Goal: Use online tool/utility

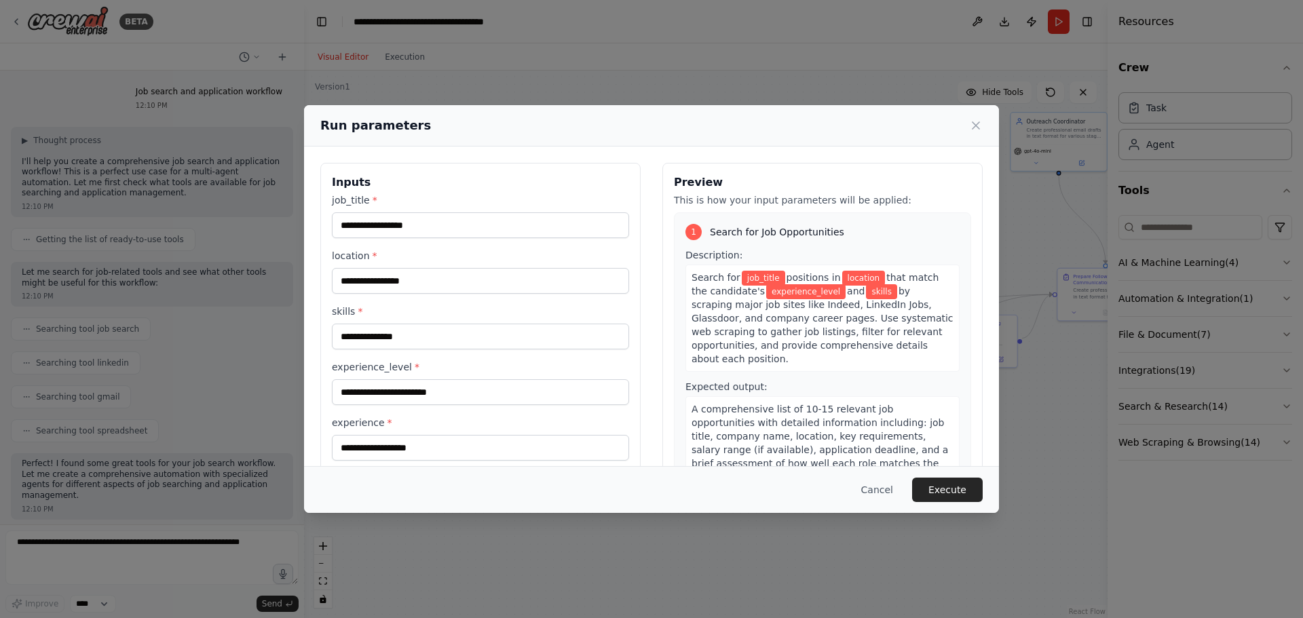
scroll to position [11169, 0]
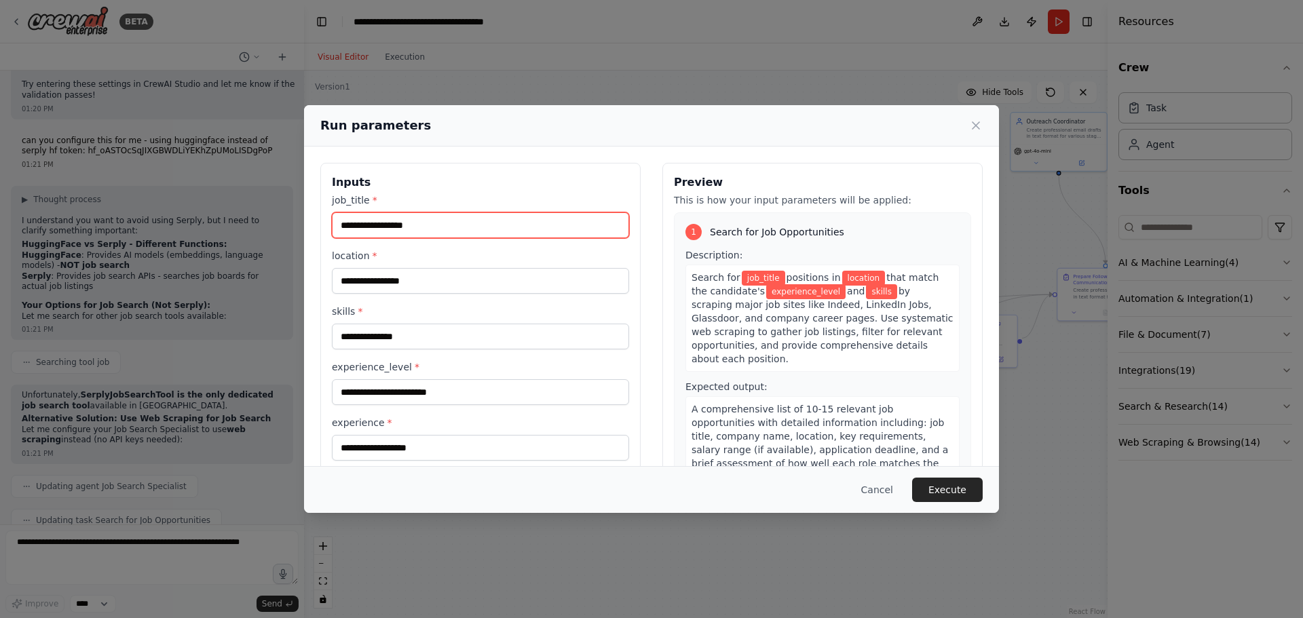
click at [434, 221] on input "job_title *" at bounding box center [480, 225] width 297 height 26
type input "**********"
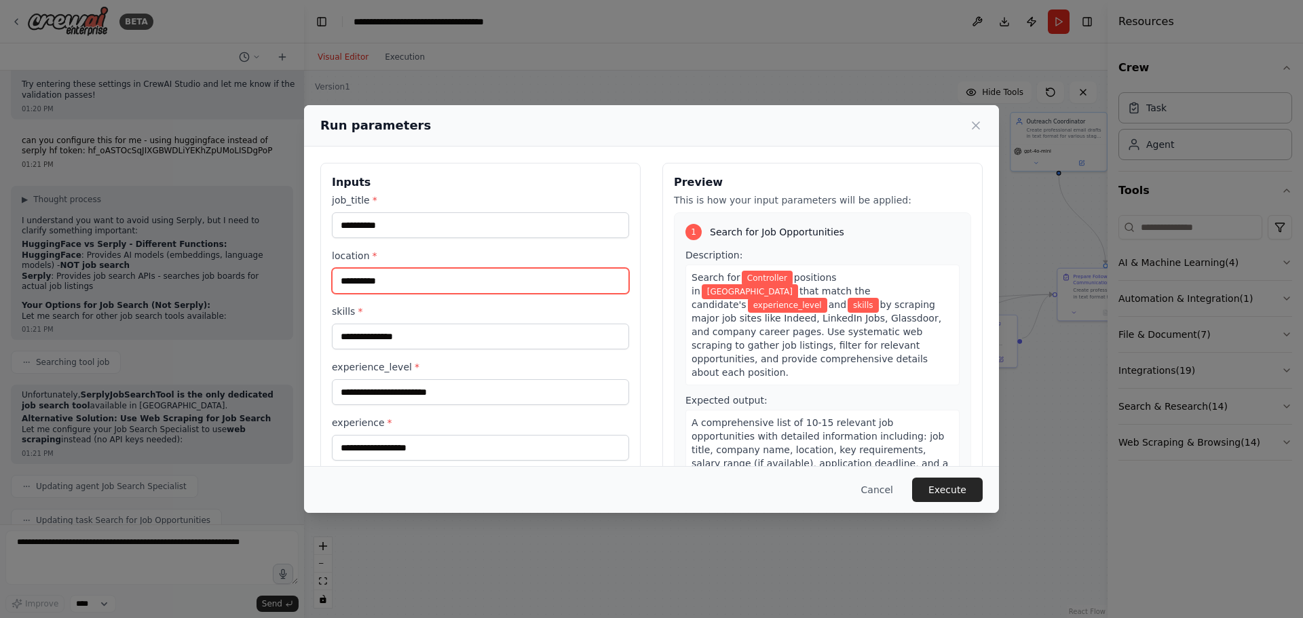
type input "**********"
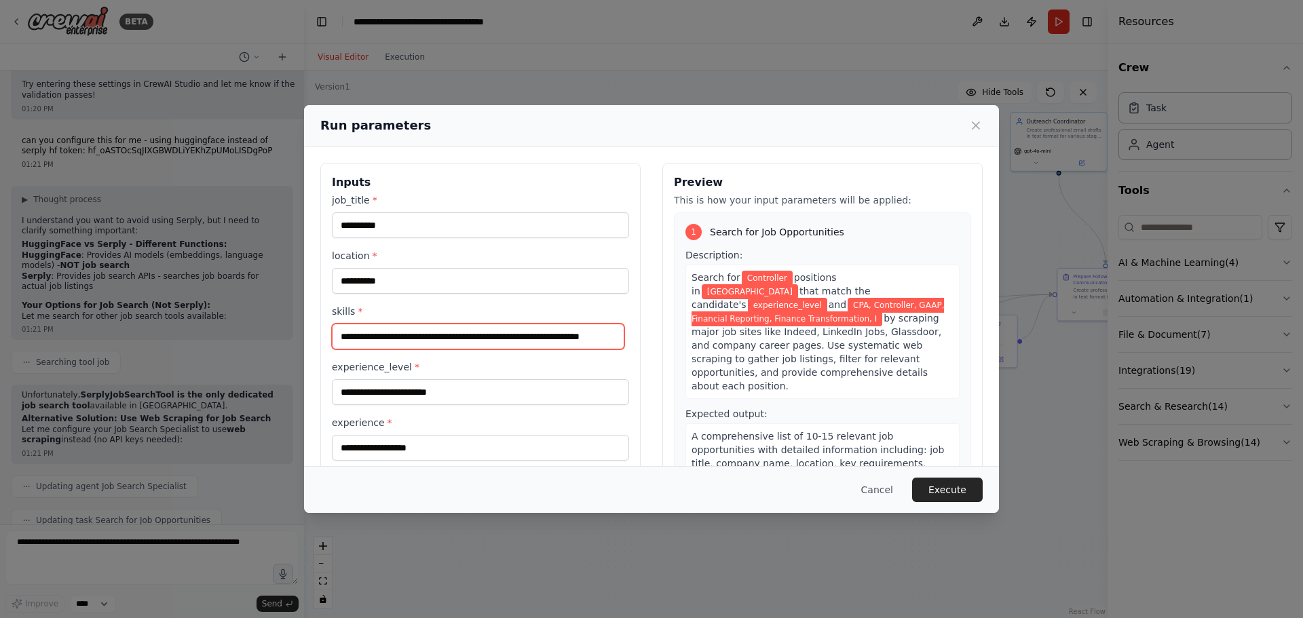
scroll to position [0, 24]
type input "**********"
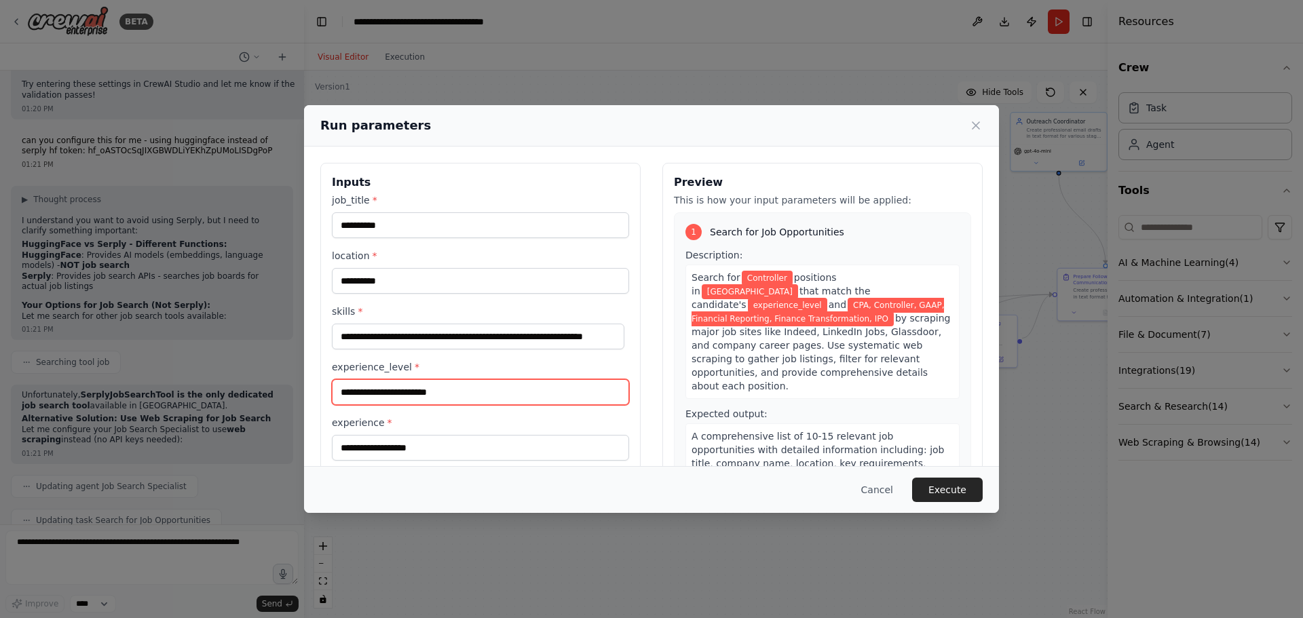
scroll to position [0, 0]
type input "**********"
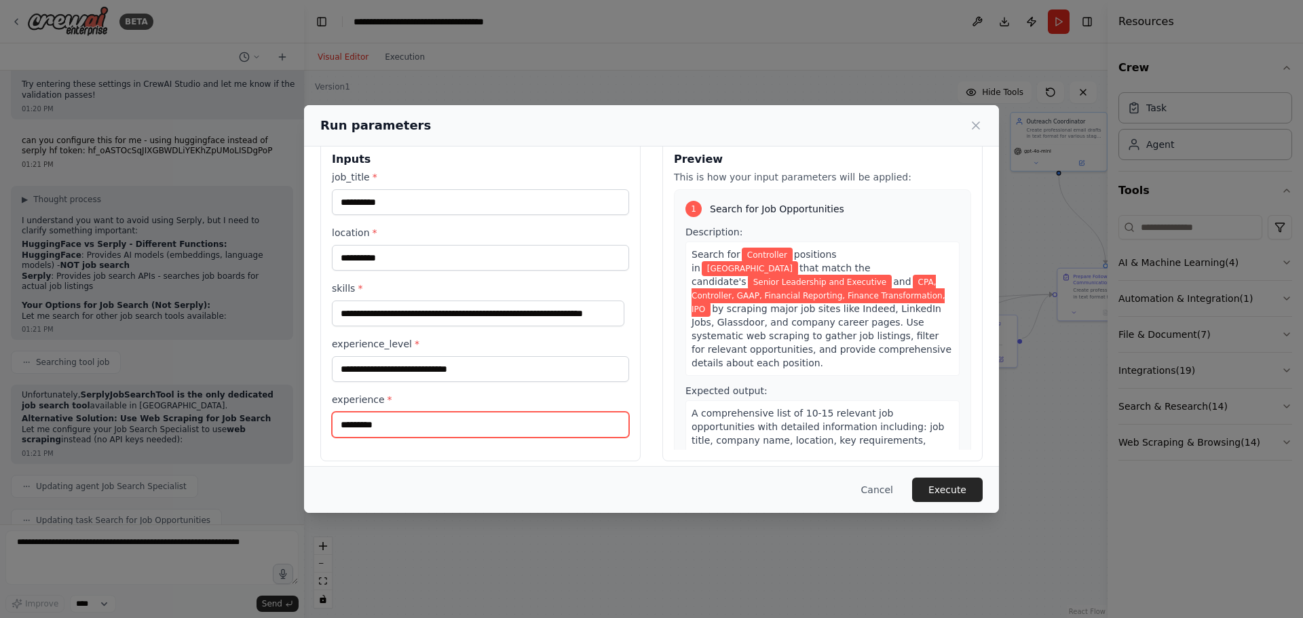
scroll to position [35, 0]
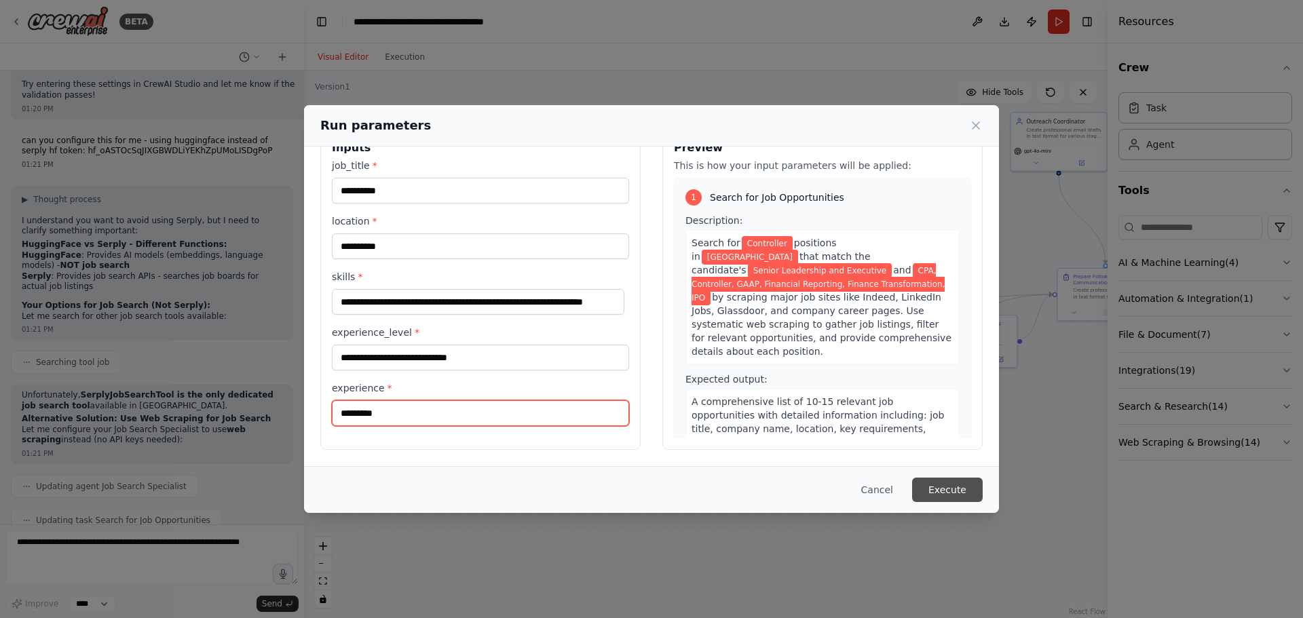
type input "*********"
click at [965, 488] on button "Execute" at bounding box center [947, 490] width 71 height 24
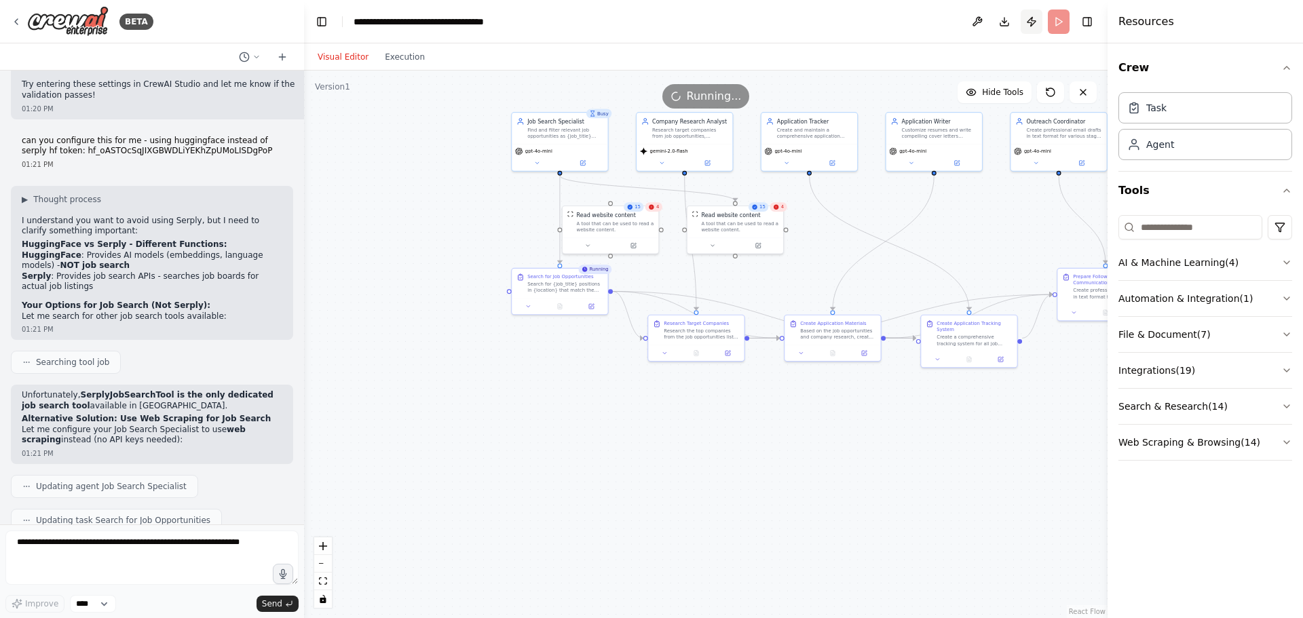
click at [1027, 22] on button "Publish" at bounding box center [1032, 22] width 22 height 24
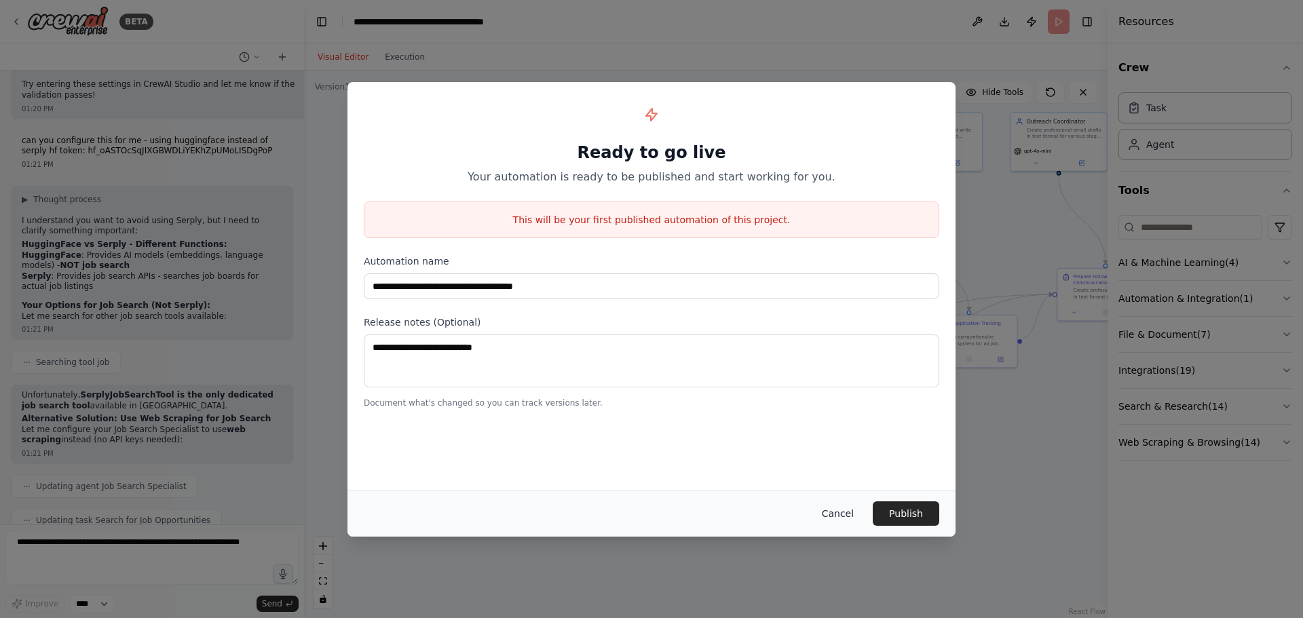
click at [844, 510] on button "Cancel" at bounding box center [838, 514] width 54 height 24
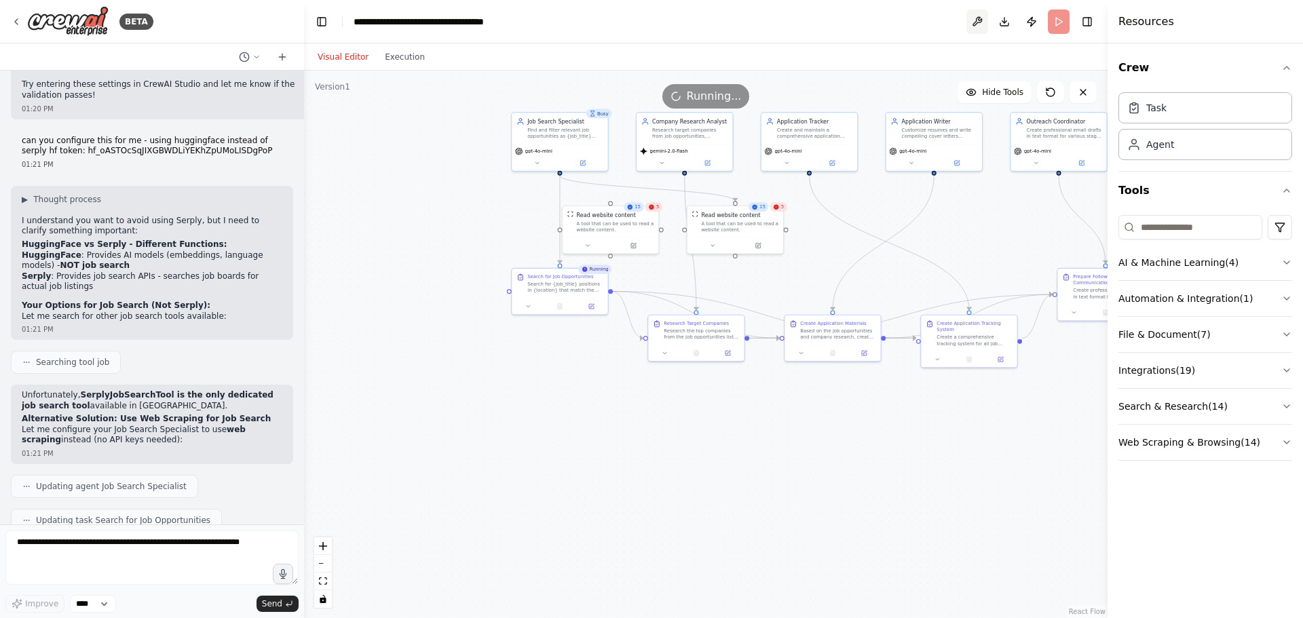
click at [969, 17] on button at bounding box center [977, 22] width 22 height 24
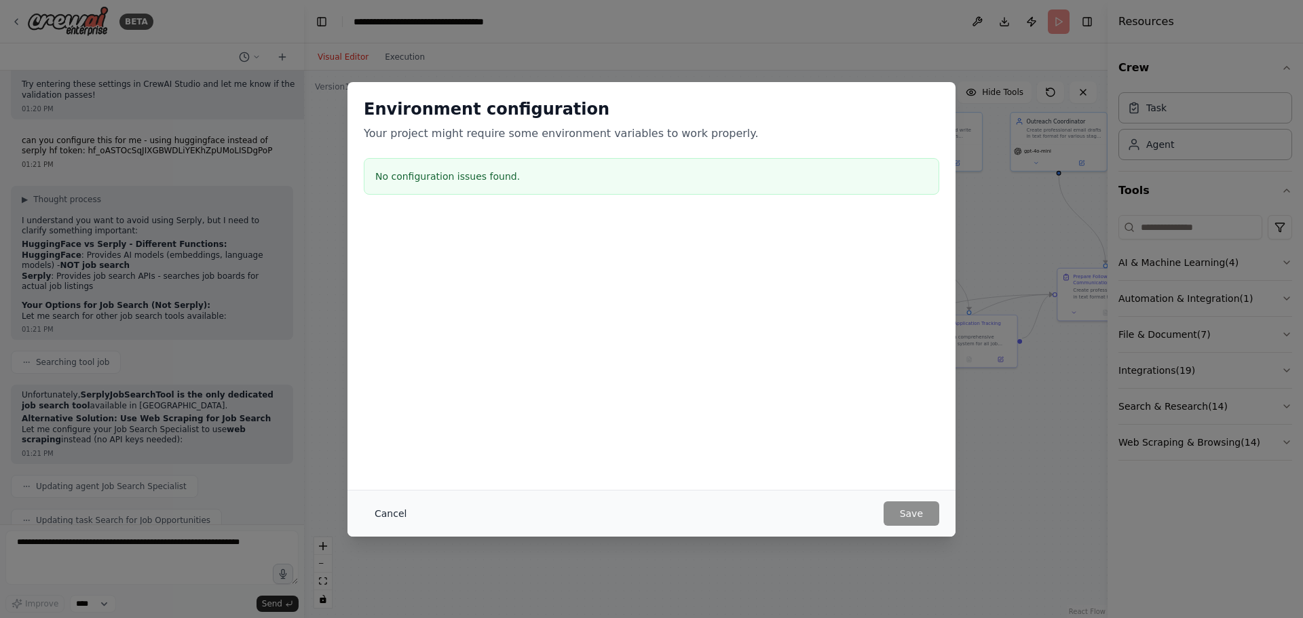
click at [387, 519] on button "Cancel" at bounding box center [391, 514] width 54 height 24
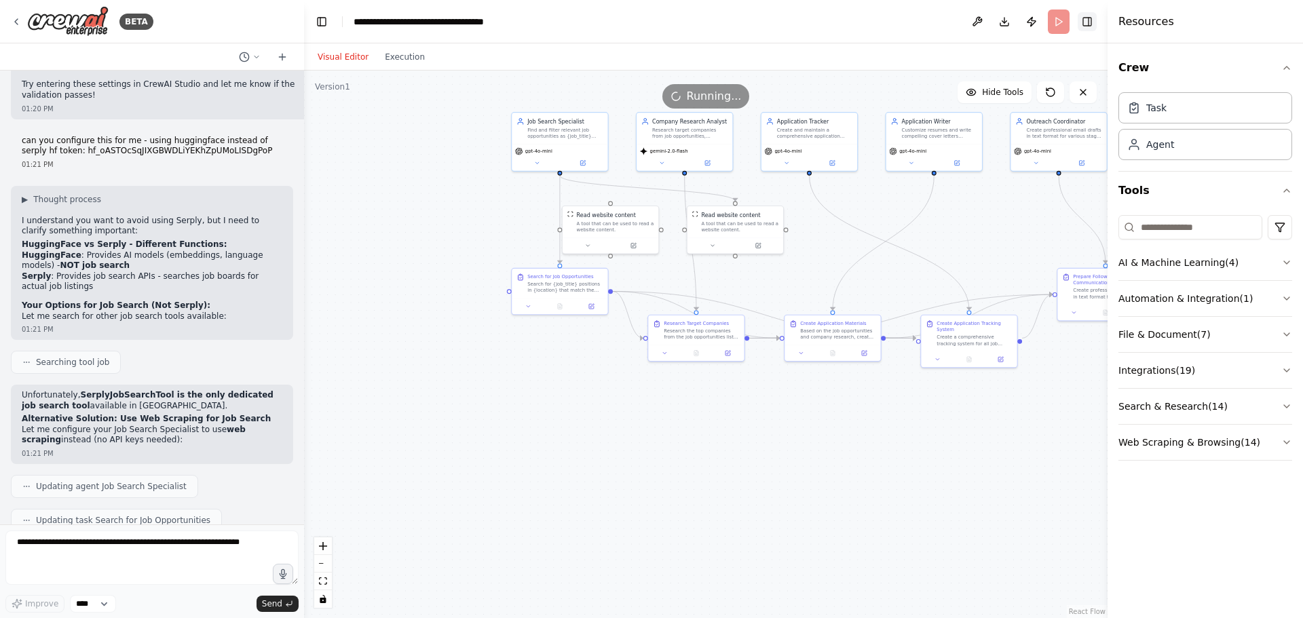
click at [1084, 21] on button "Toggle Right Sidebar" at bounding box center [1087, 21] width 19 height 19
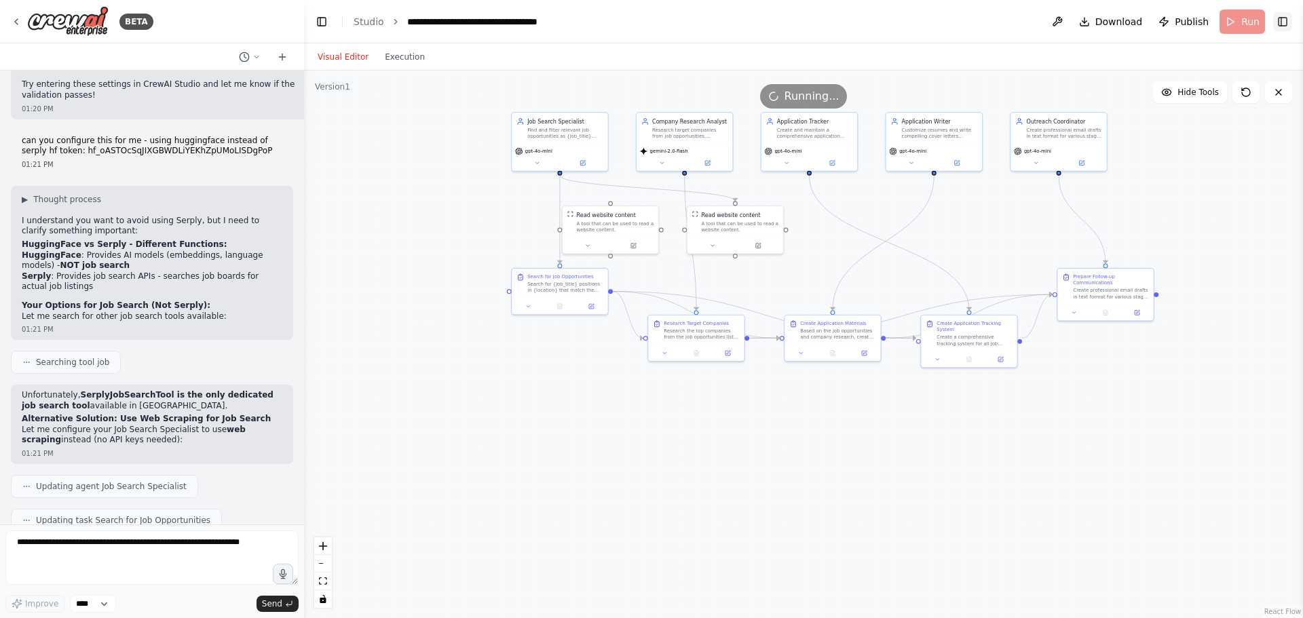
click at [1287, 14] on button "Toggle Right Sidebar" at bounding box center [1282, 21] width 19 height 19
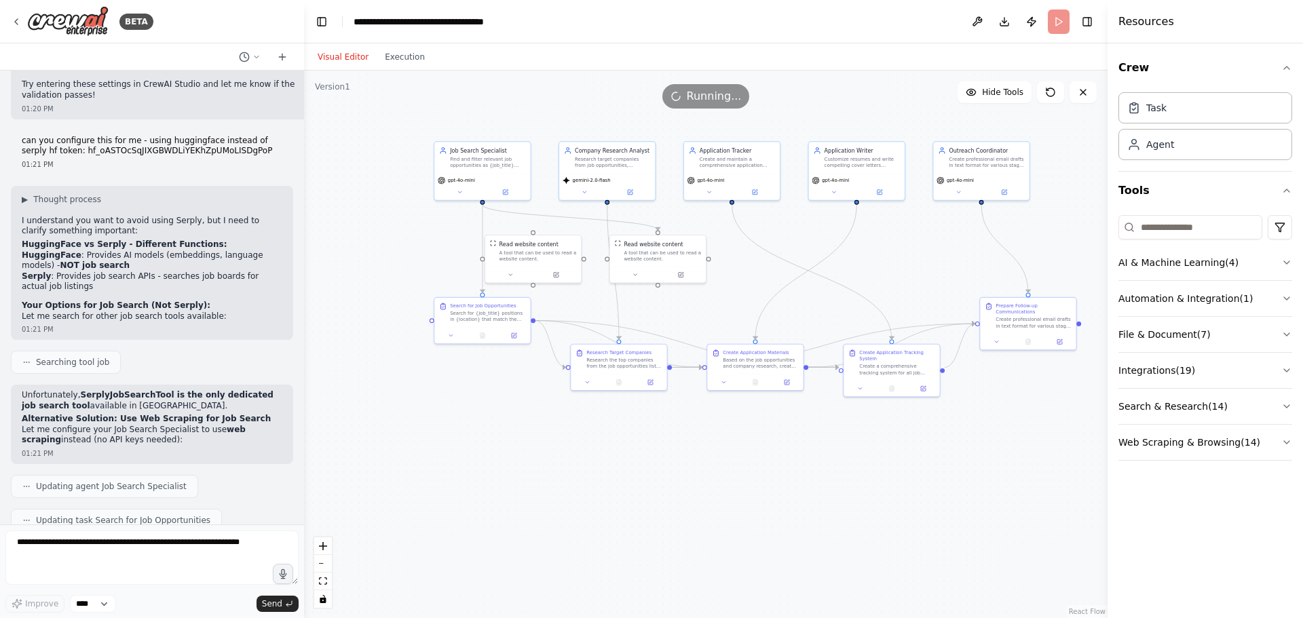
drag, startPoint x: 738, startPoint y: 447, endPoint x: 661, endPoint y: 476, distance: 82.7
click at [661, 476] on div ".deletable-edge-delete-btn { width: 20px; height: 20px; border: 0px solid #ffff…" at bounding box center [705, 345] width 803 height 548
click at [98, 563] on textarea at bounding box center [151, 558] width 293 height 54
type textarea "*"
type textarea "**********"
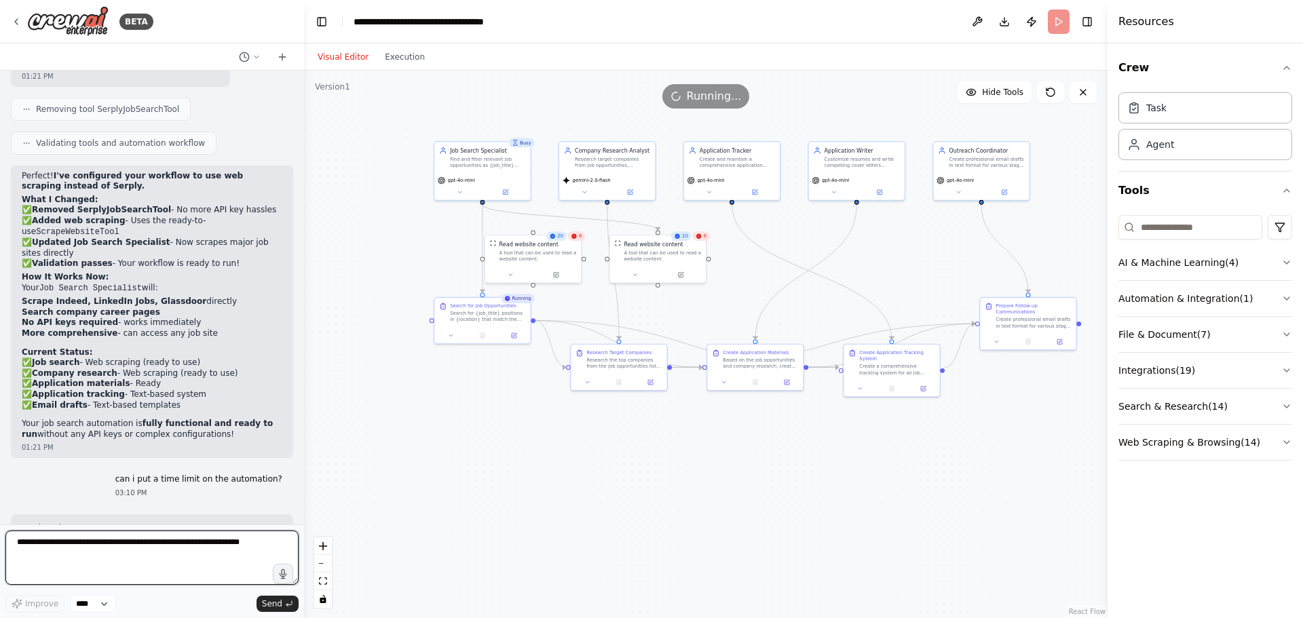
scroll to position [11717, 0]
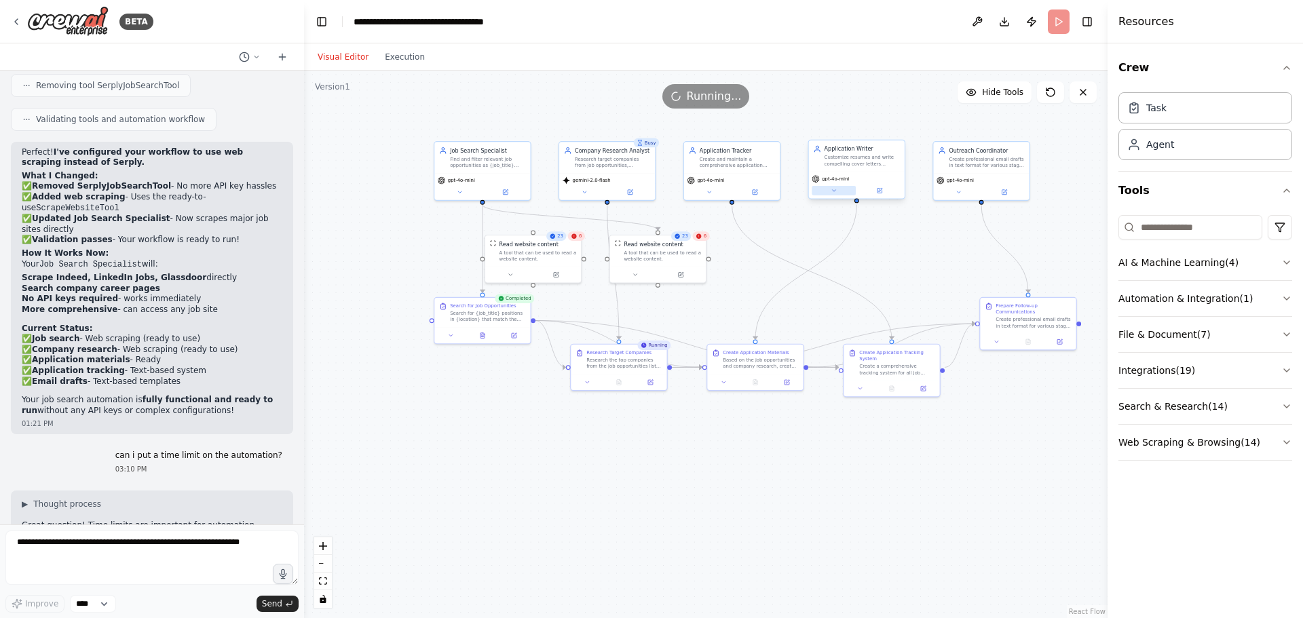
click at [840, 189] on button at bounding box center [834, 191] width 44 height 10
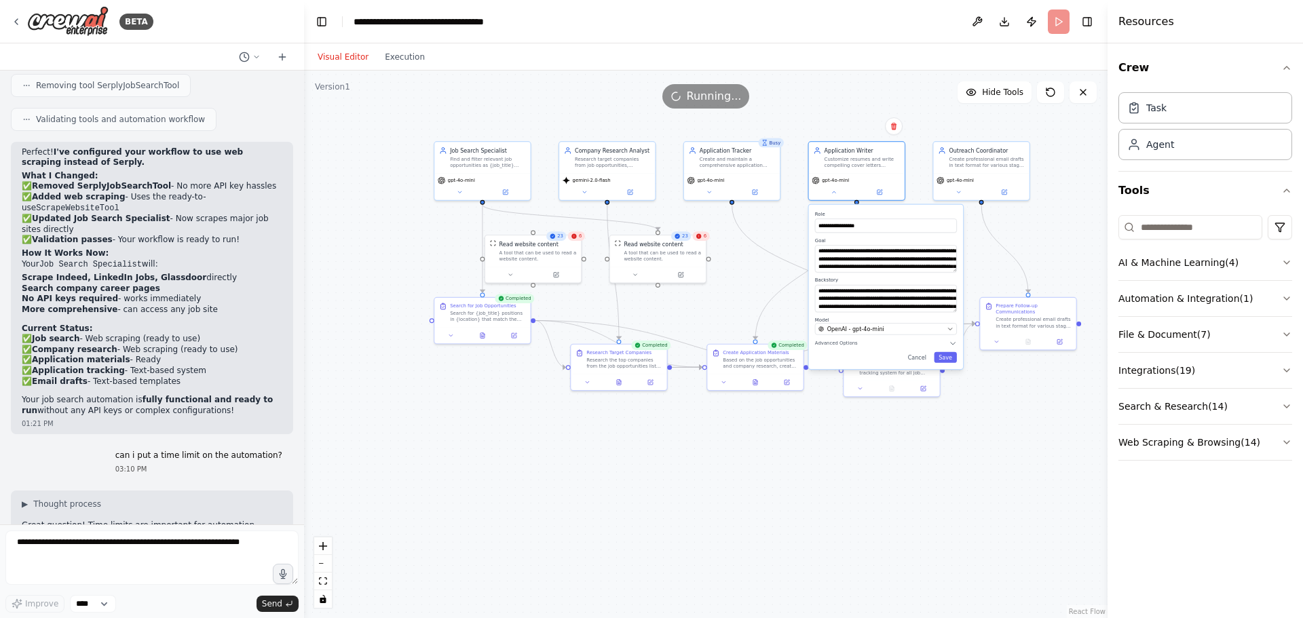
click at [599, 559] on div ".deletable-edge-delete-btn { width: 20px; height: 20px; border: 0px solid #ffff…" at bounding box center [705, 345] width 803 height 548
click at [621, 513] on div ".deletable-edge-delete-btn { width: 20px; height: 20px; border: 0px solid #ffff…" at bounding box center [705, 345] width 803 height 548
click at [825, 366] on div "**********" at bounding box center [886, 287] width 154 height 164
click at [948, 464] on div ".deletable-edge-delete-btn { width: 20px; height: 20px; border: 0px solid #ffff…" at bounding box center [705, 345] width 803 height 548
click at [859, 151] on div "Application Writer" at bounding box center [862, 148] width 75 height 7
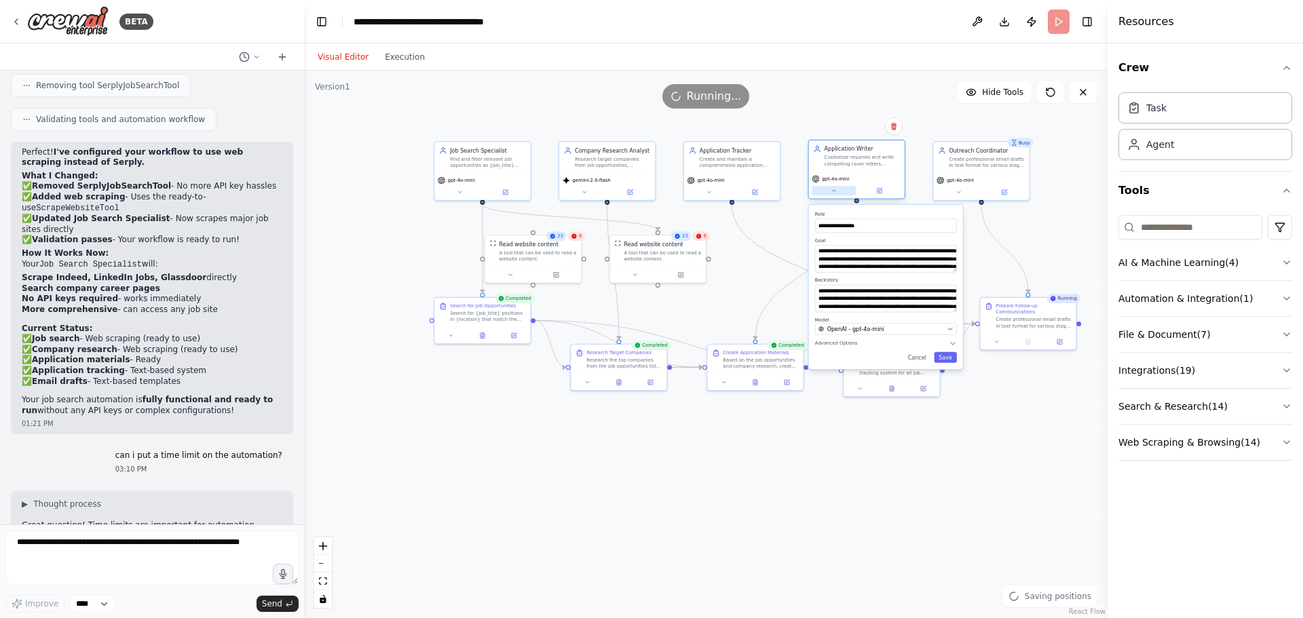
click at [836, 193] on icon at bounding box center [834, 190] width 6 height 6
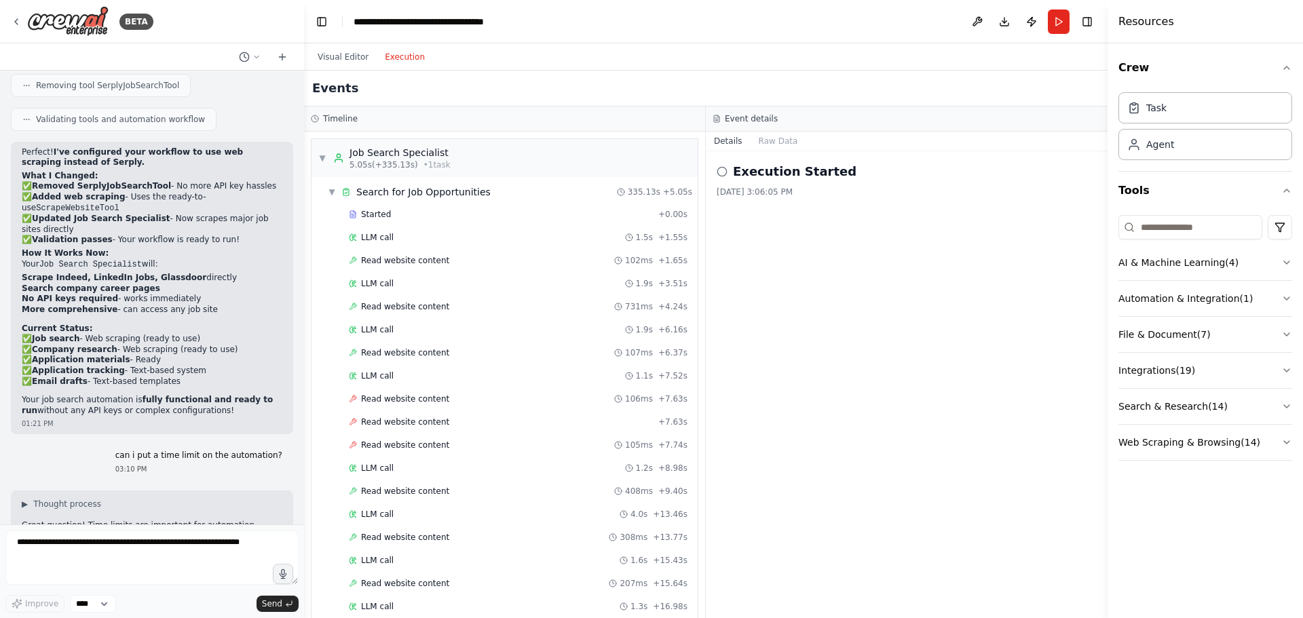
click at [390, 62] on button "Execution" at bounding box center [405, 57] width 56 height 16
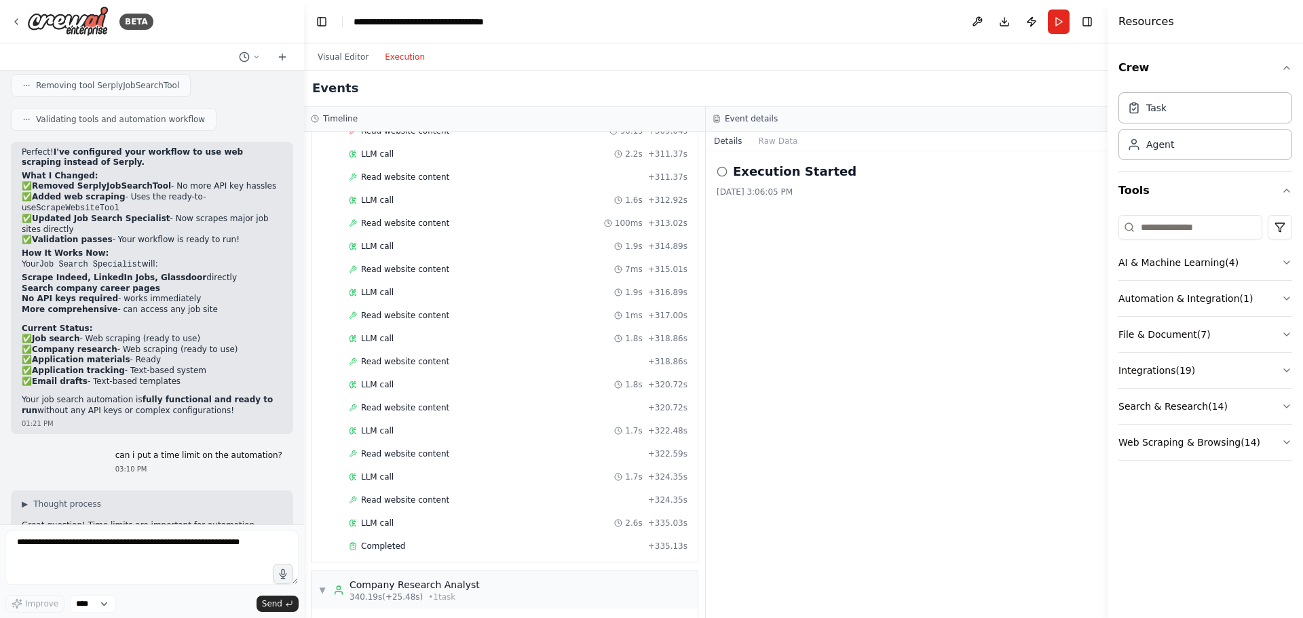
scroll to position [1543, 0]
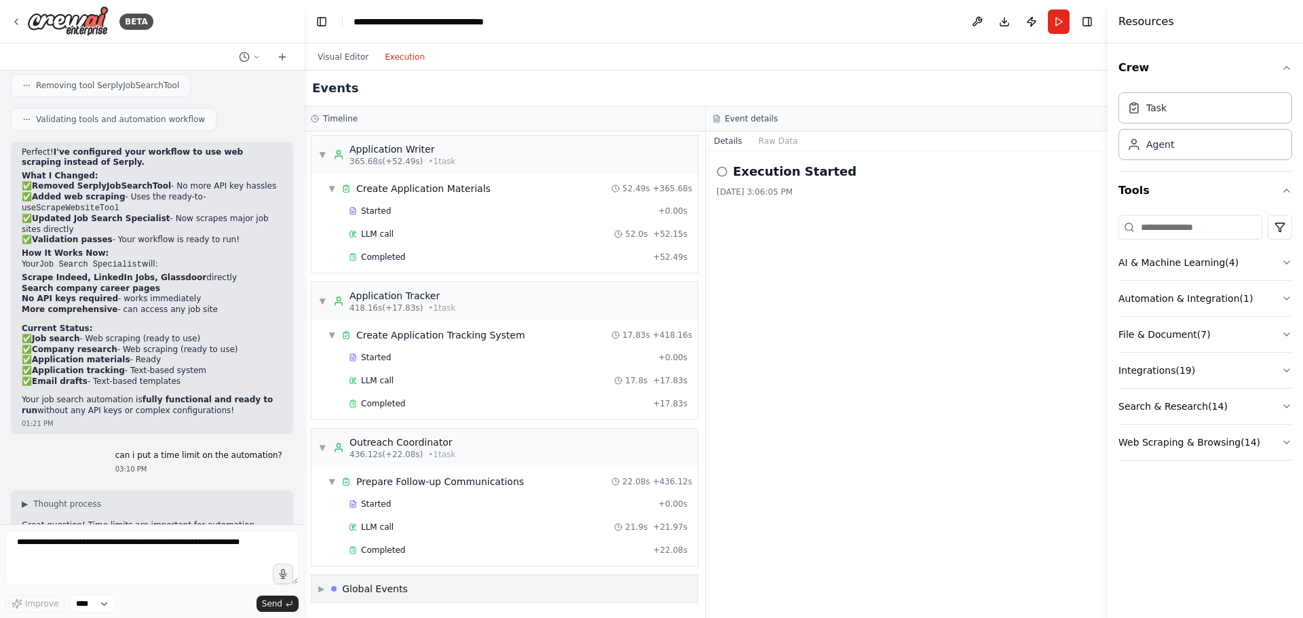
click at [456, 583] on div "▶ Global Events" at bounding box center [504, 588] width 386 height 27
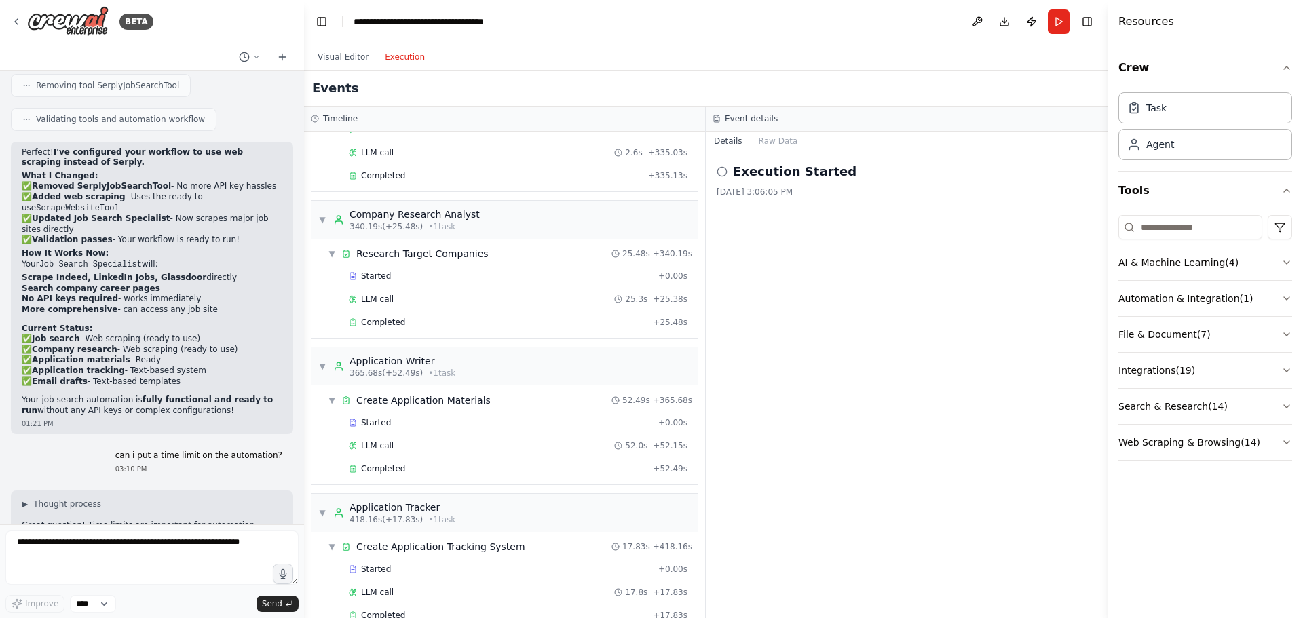
scroll to position [1327, 0]
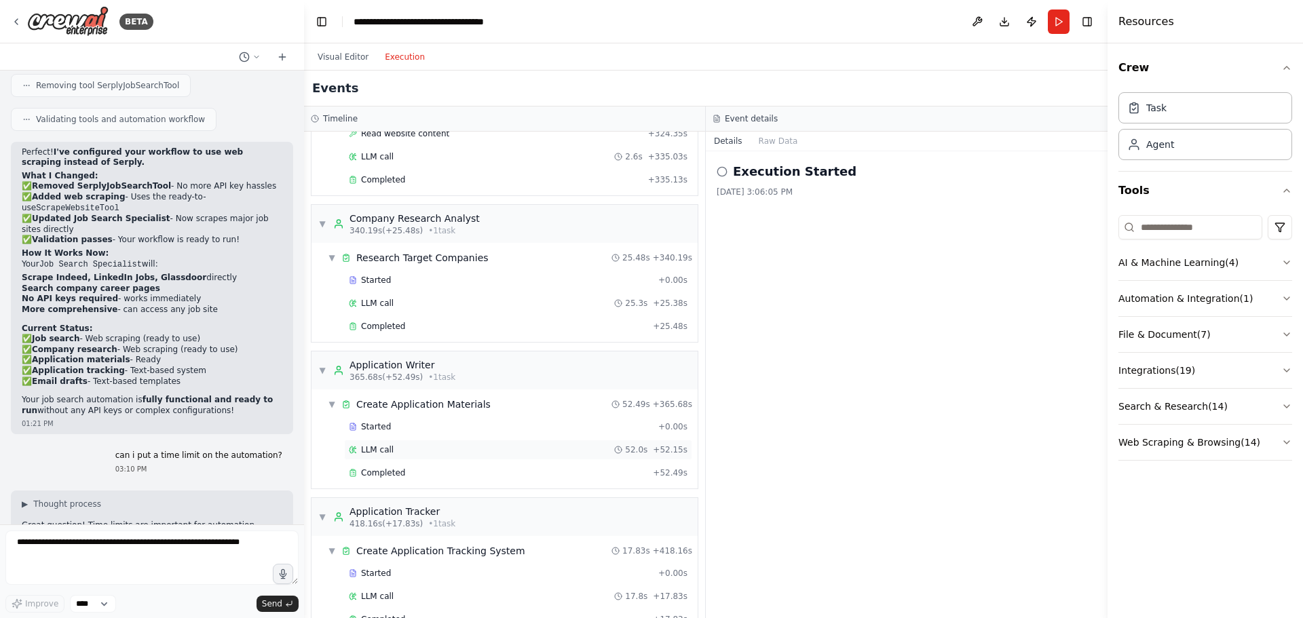
click at [523, 446] on div "LLM call 52.0s + 52.15s" at bounding box center [518, 450] width 339 height 11
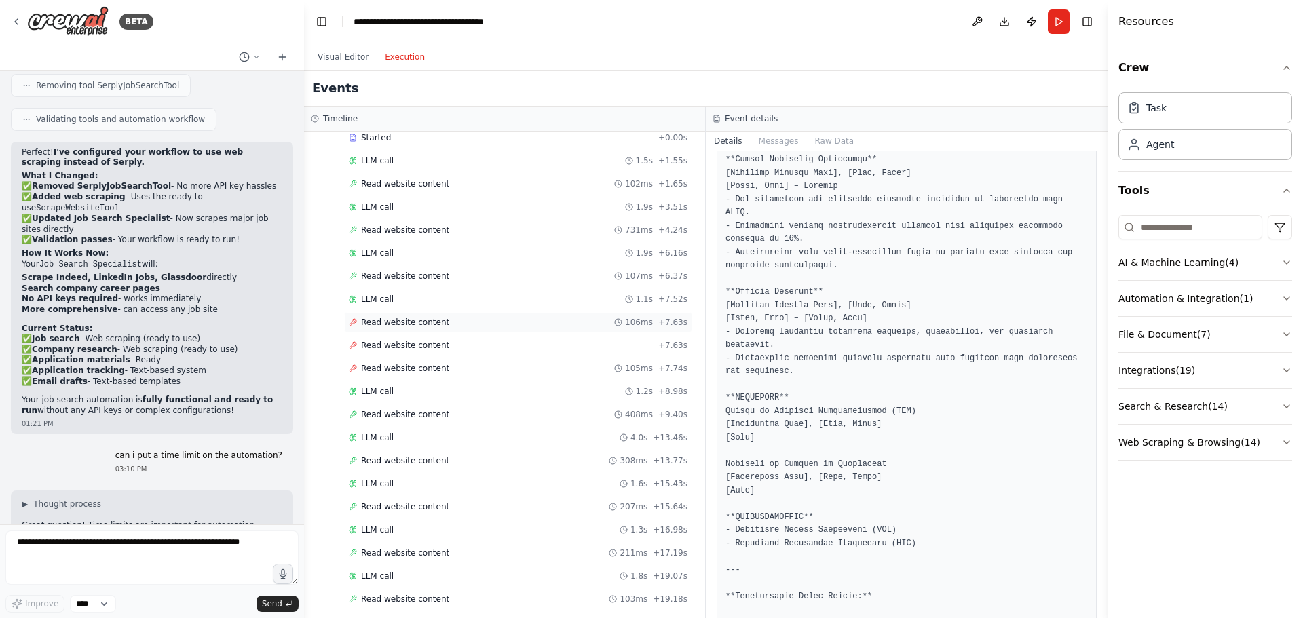
scroll to position [0, 0]
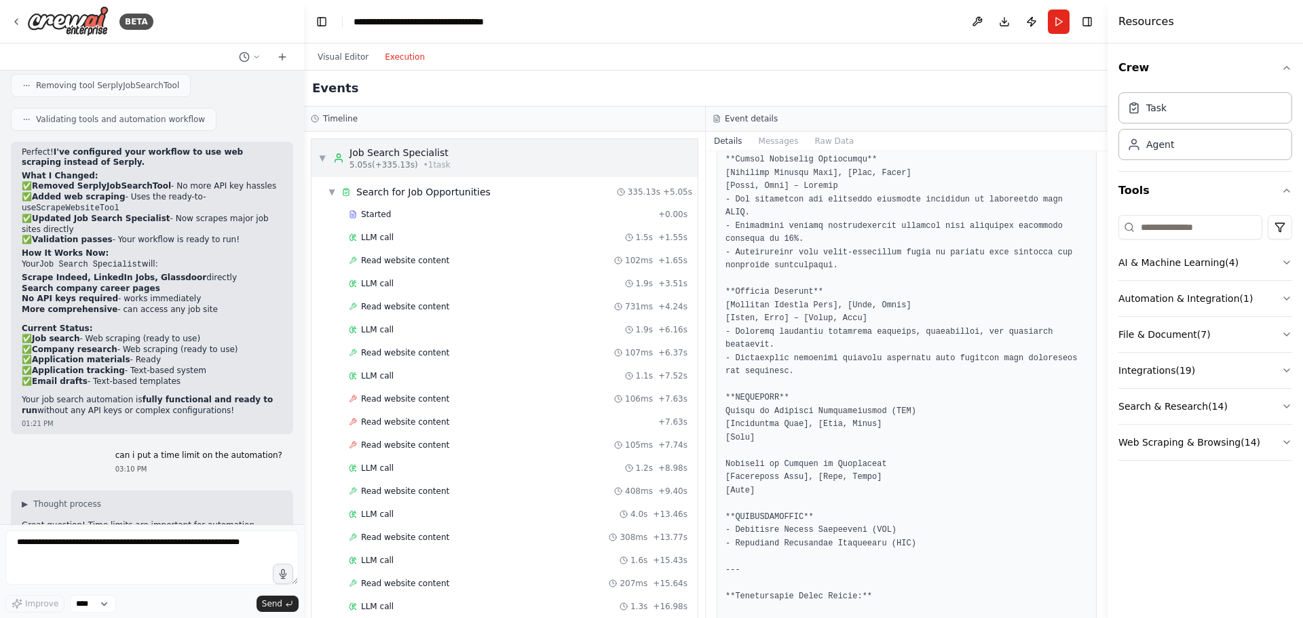
click at [544, 153] on div "▼ Job Search Specialist 5.05s (+335.13s) • 1 task" at bounding box center [504, 158] width 386 height 38
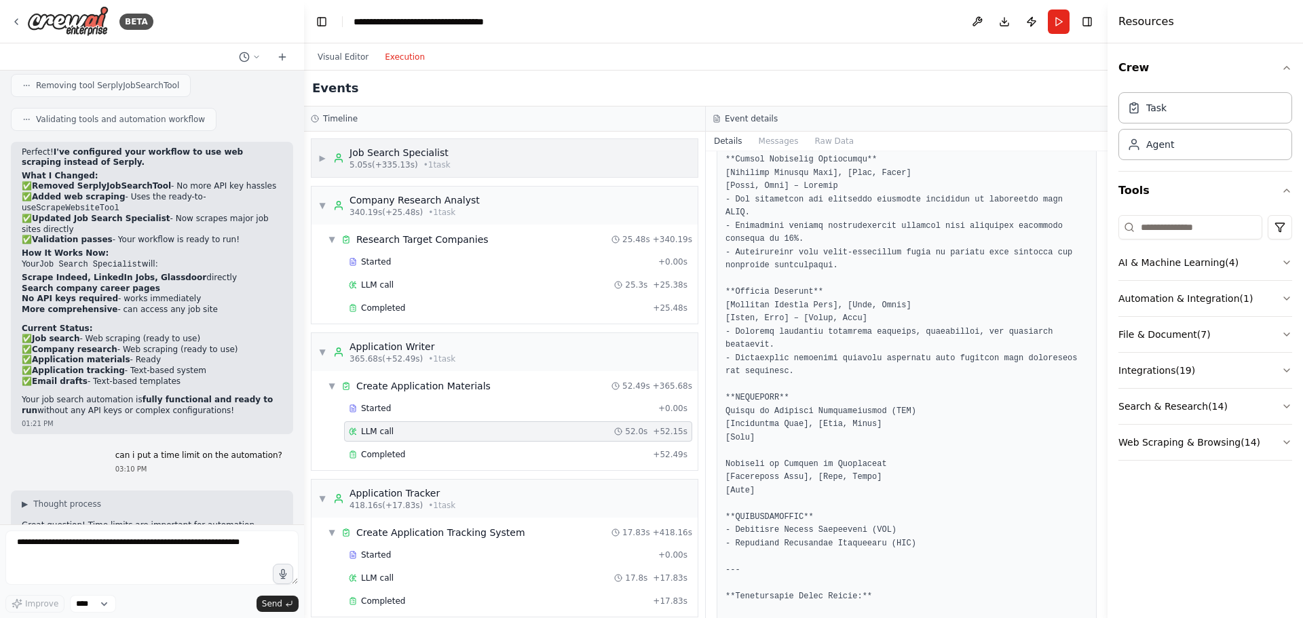
click at [544, 154] on div "▶ Job Search Specialist 5.05s (+335.13s) • 1 task" at bounding box center [504, 158] width 386 height 38
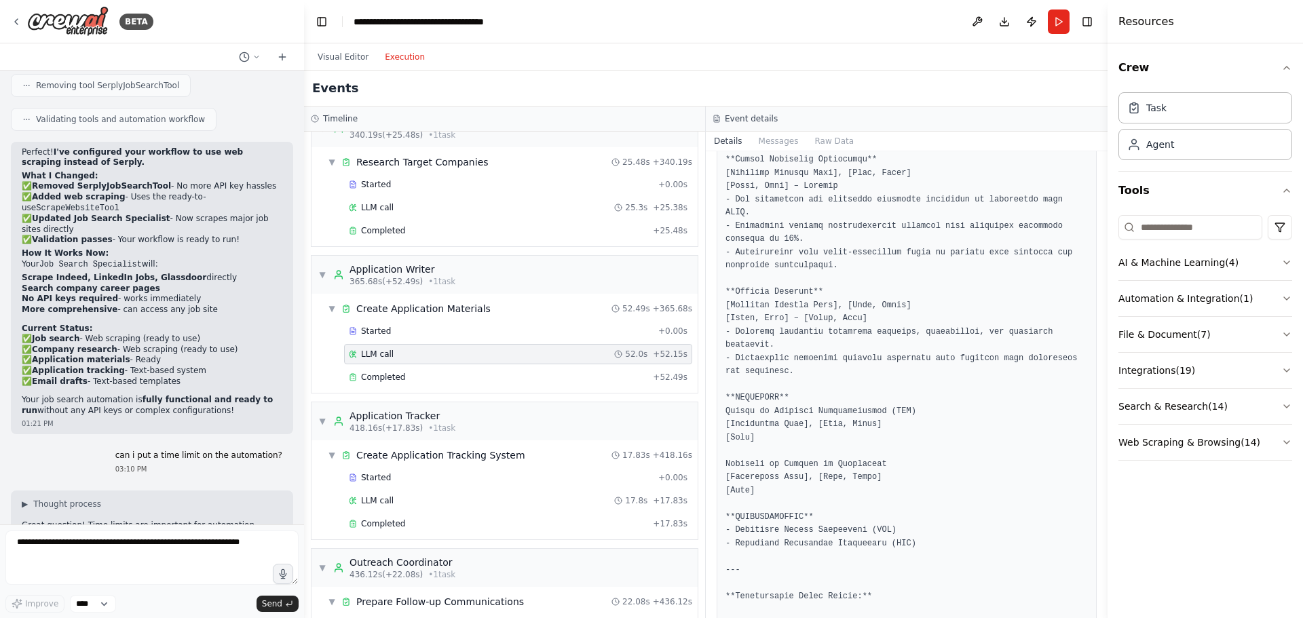
scroll to position [1425, 0]
click at [459, 469] on div "Started + 0.00s" at bounding box center [518, 475] width 348 height 20
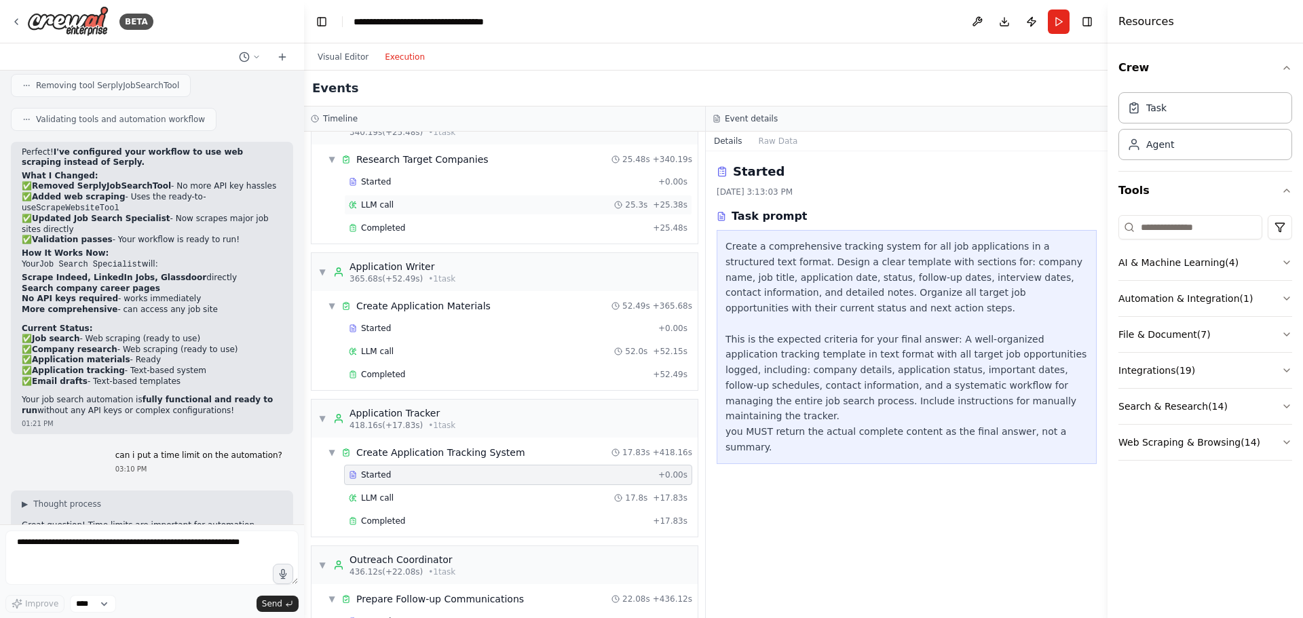
click at [504, 203] on div "LLM call 25.3s + 25.38s" at bounding box center [518, 205] width 339 height 11
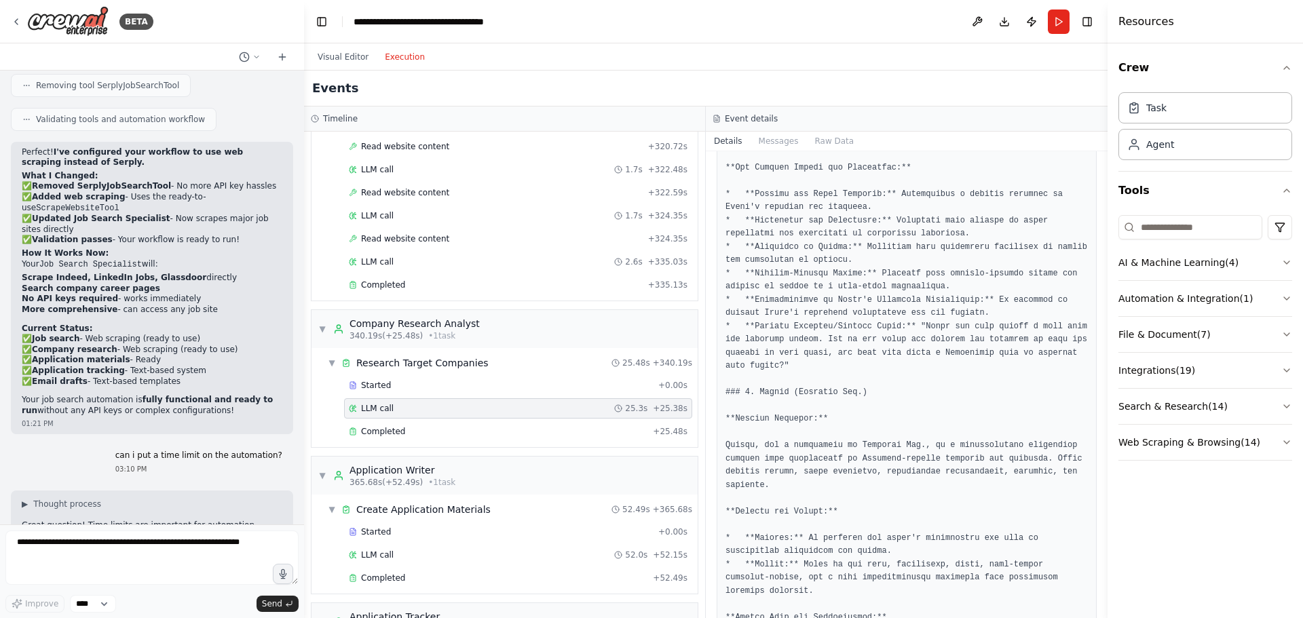
scroll to position [1561, 0]
